Goal: Task Accomplishment & Management: Use online tool/utility

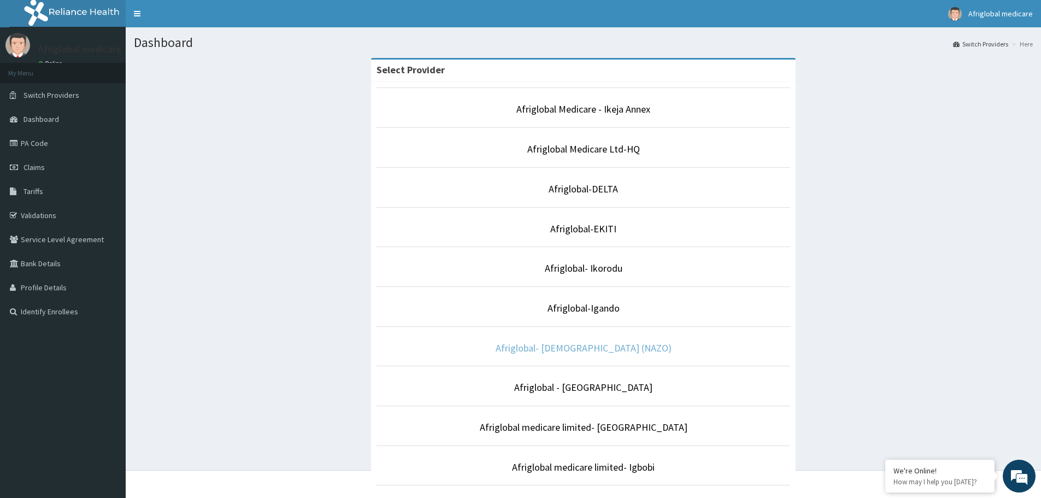
click at [603, 350] on link "Afriglobal- [DEMOGRAPHIC_DATA] (NAZO)" at bounding box center [584, 348] width 176 height 13
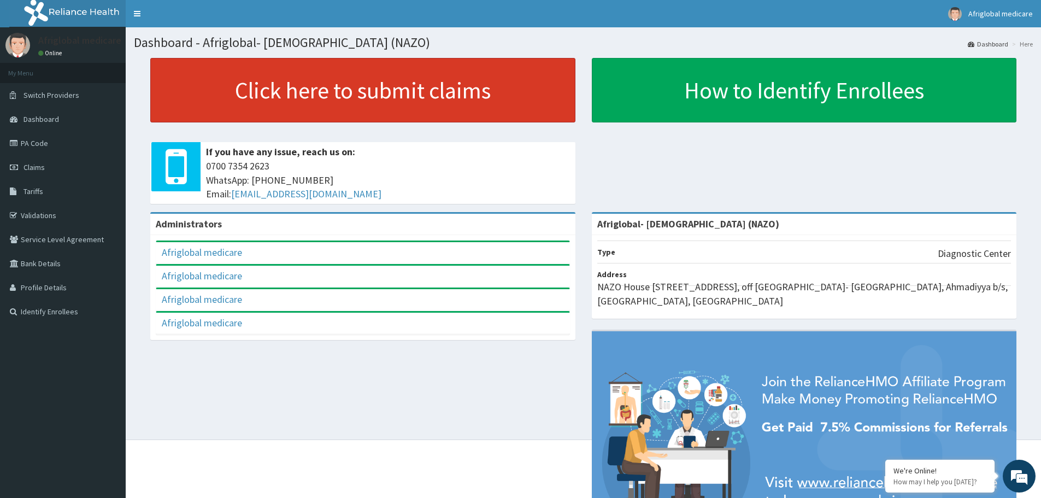
click at [355, 97] on link "Click here to submit claims" at bounding box center [362, 90] width 425 height 64
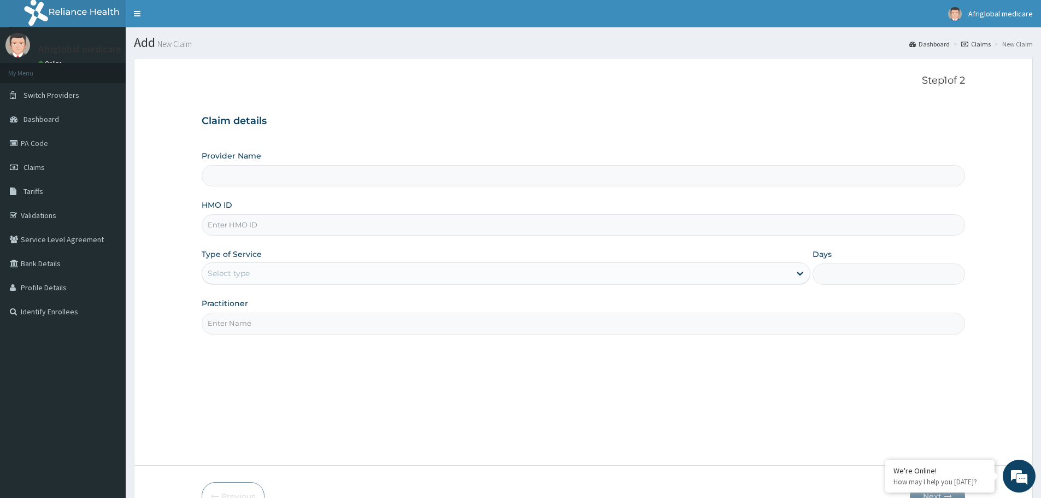
type input "Afriglobal- [DEMOGRAPHIC_DATA] (NAZO)"
click at [45, 144] on link "PA Code" at bounding box center [63, 143] width 126 height 24
